Goal: Task Accomplishment & Management: Complete application form

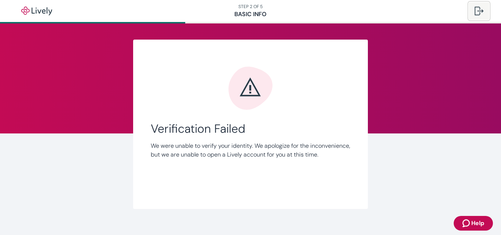
click at [480, 13] on div at bounding box center [478, 11] width 9 height 9
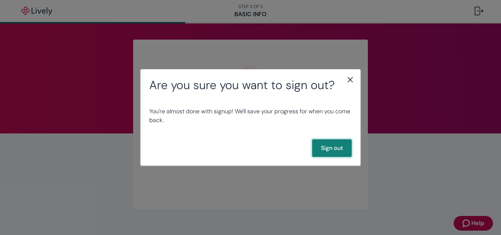
click at [339, 148] on button "Sign out" at bounding box center [332, 148] width 40 height 18
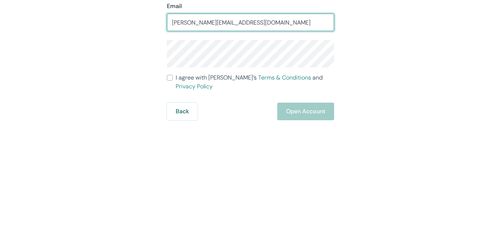
type input "[PERSON_NAME][EMAIL_ADDRESS][DOMAIN_NAME]"
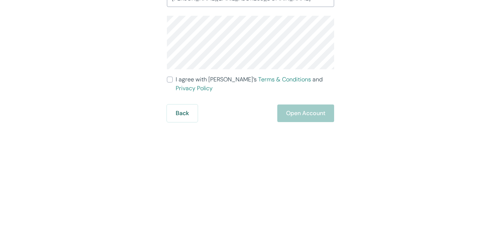
click at [171, 185] on input "I agree with Lively’s Terms & Conditions and Privacy Policy" at bounding box center [170, 186] width 6 height 6
checkbox input "true"
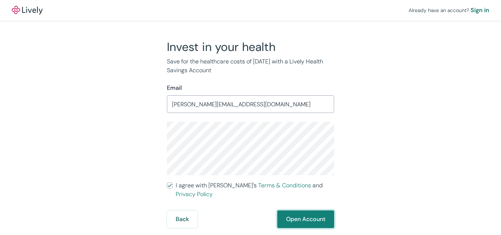
click at [306, 210] on button "Open Account" at bounding box center [305, 219] width 57 height 18
